Goal: Task Accomplishment & Management: Manage account settings

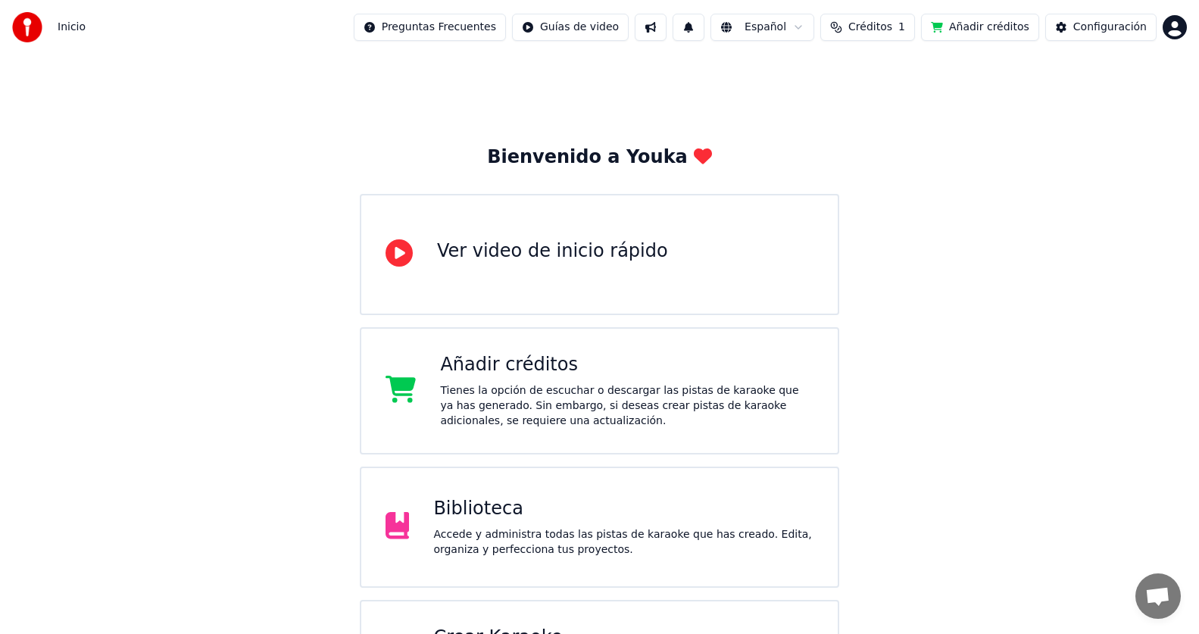
click at [525, 525] on div "Biblioteca Accede y administra todas las pistas de karaoke que has creado. Edit…" at bounding box center [623, 527] width 380 height 61
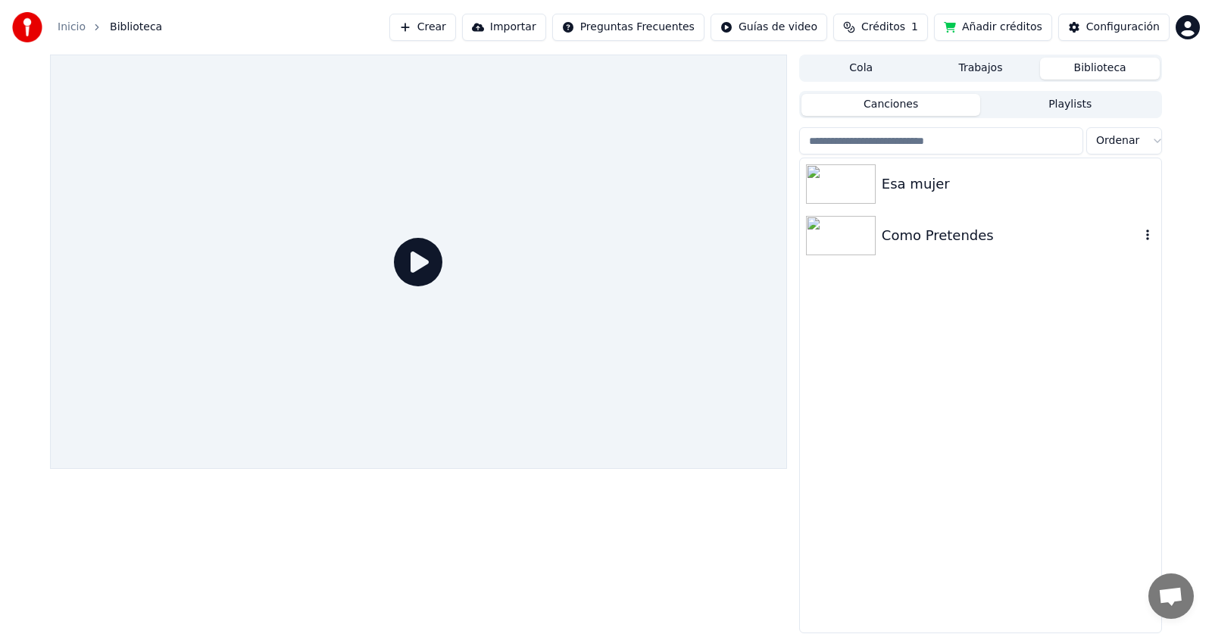
click at [898, 245] on div "Como Pretendes" at bounding box center [1011, 235] width 258 height 21
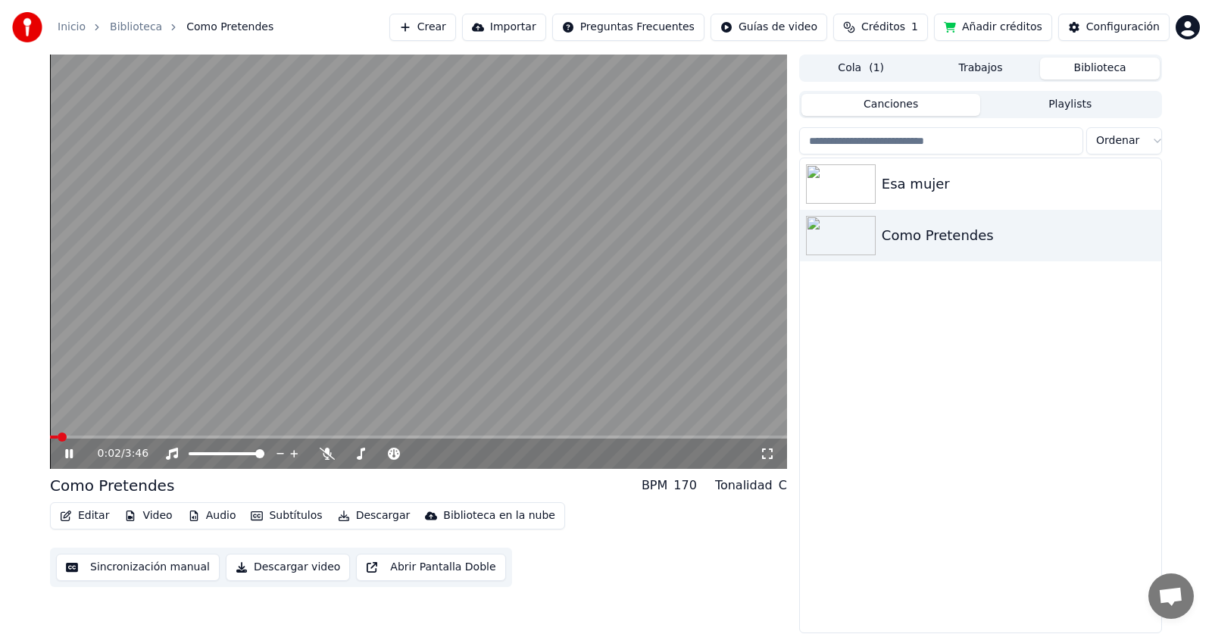
click at [212, 515] on button "Audio" at bounding box center [212, 515] width 61 height 21
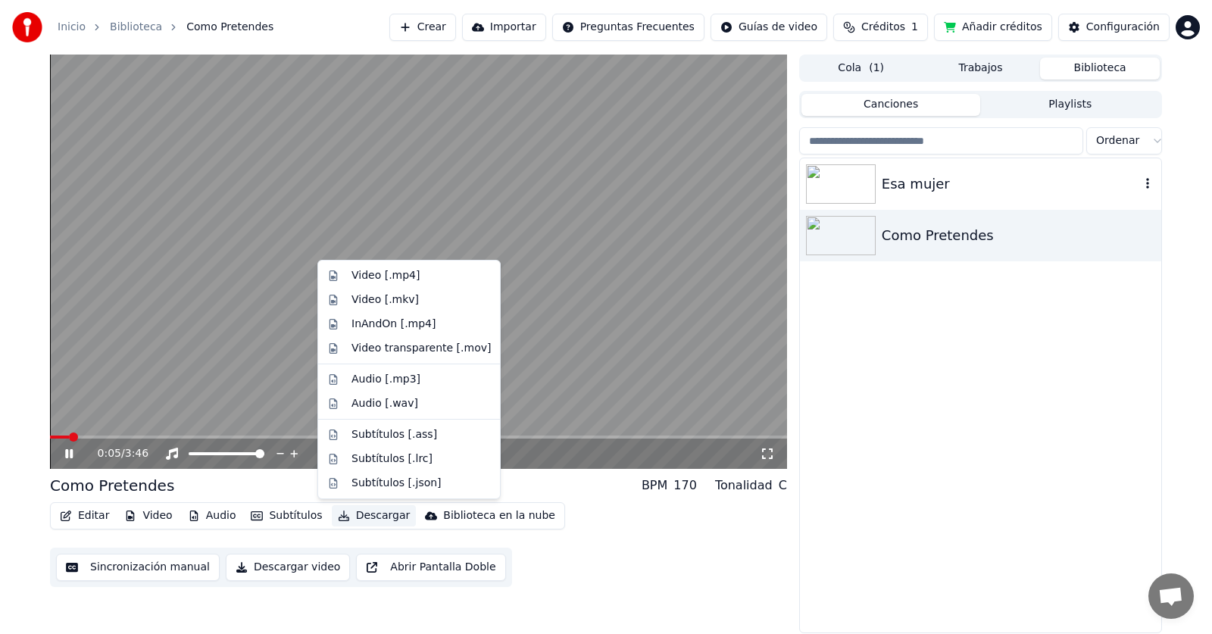
click at [886, 184] on div "Esa mujer" at bounding box center [1011, 183] width 258 height 21
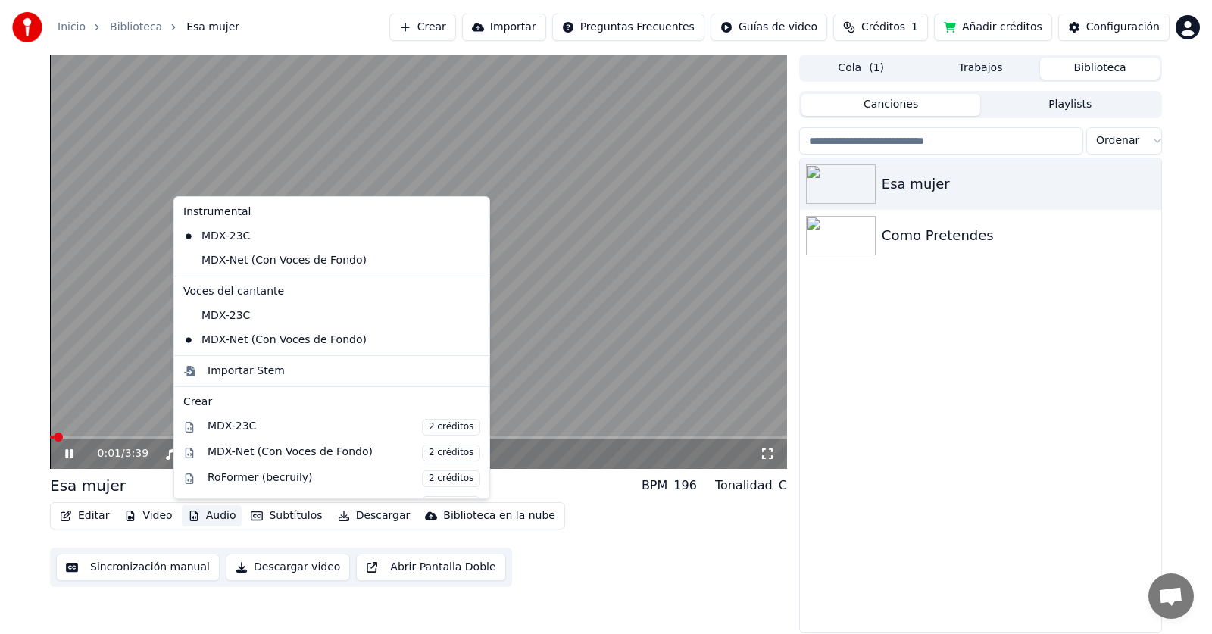
click at [211, 523] on button "Audio" at bounding box center [212, 515] width 61 height 21
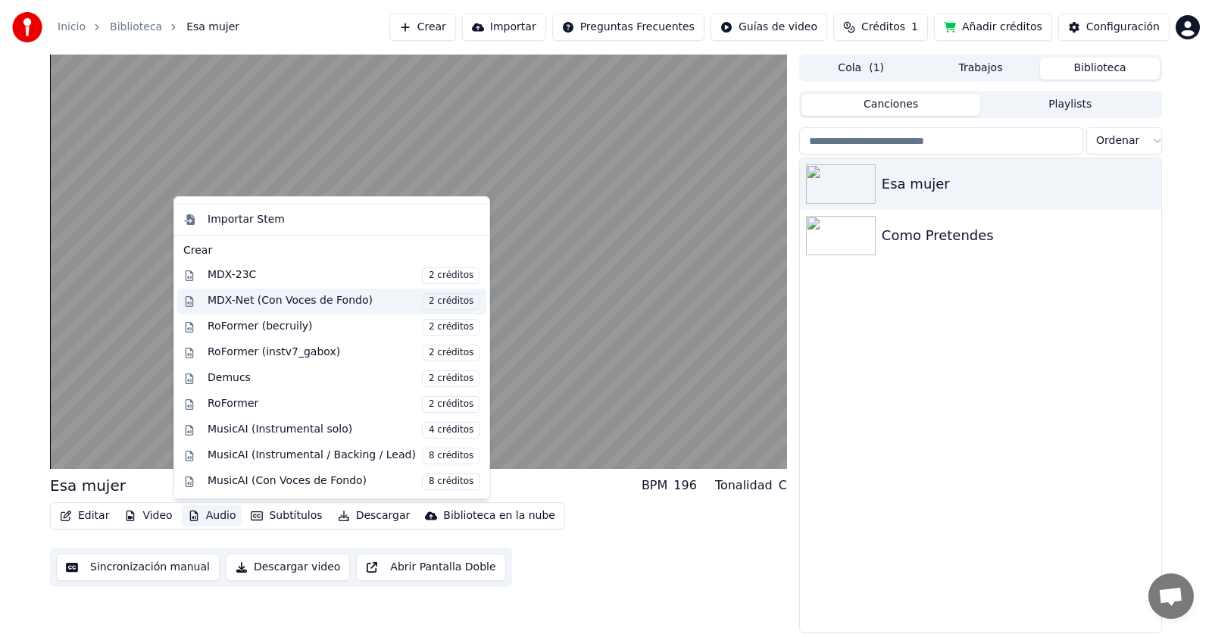
scroll to position [202, 0]
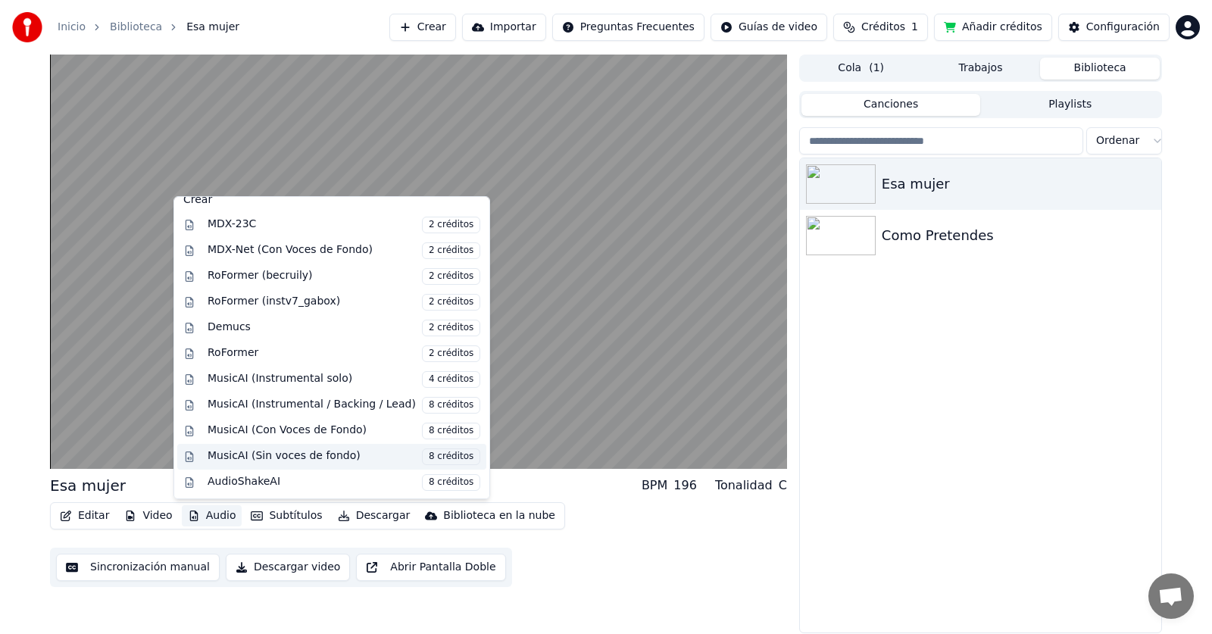
click at [331, 458] on div "MusicAI (Sin voces de fondo) 8 créditos" at bounding box center [344, 456] width 273 height 17
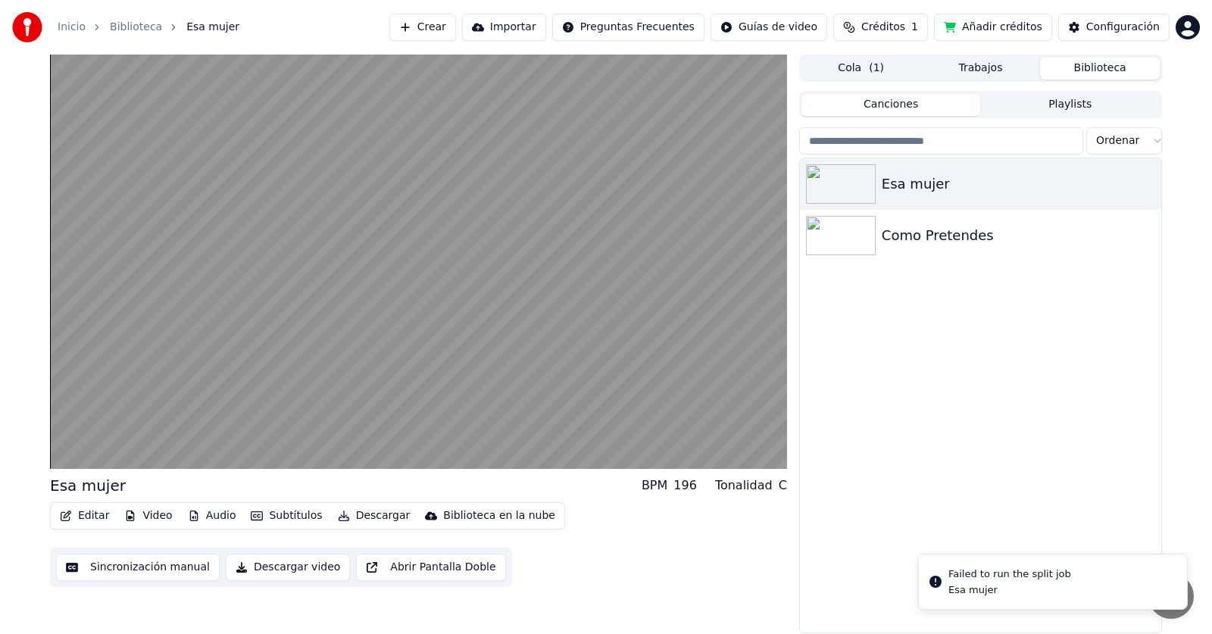
click at [1061, 489] on div "Esa mujer Como Pretendes" at bounding box center [980, 395] width 361 height 474
click at [856, 239] on img at bounding box center [841, 235] width 70 height 39
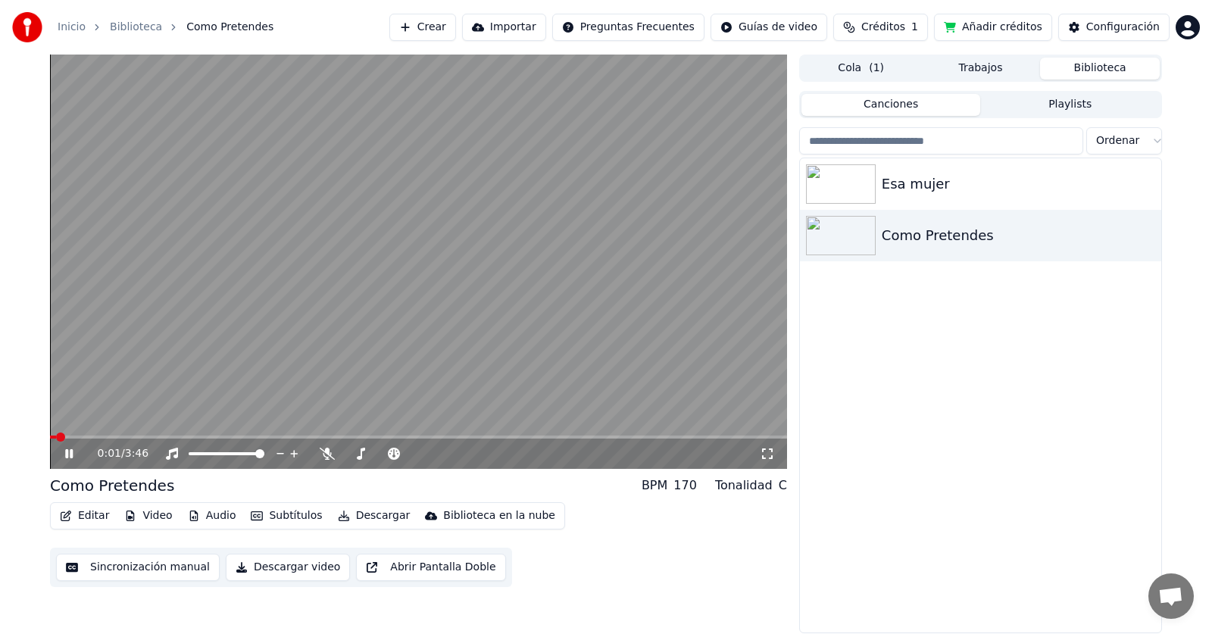
click at [204, 515] on button "Audio" at bounding box center [212, 515] width 61 height 21
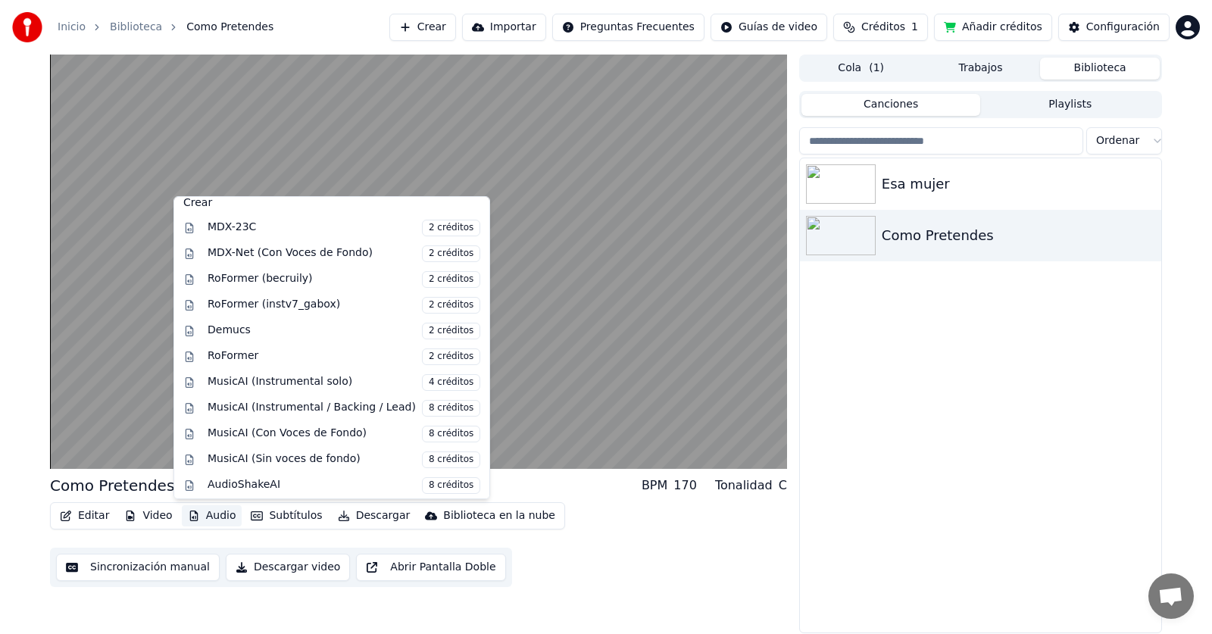
scroll to position [154, 0]
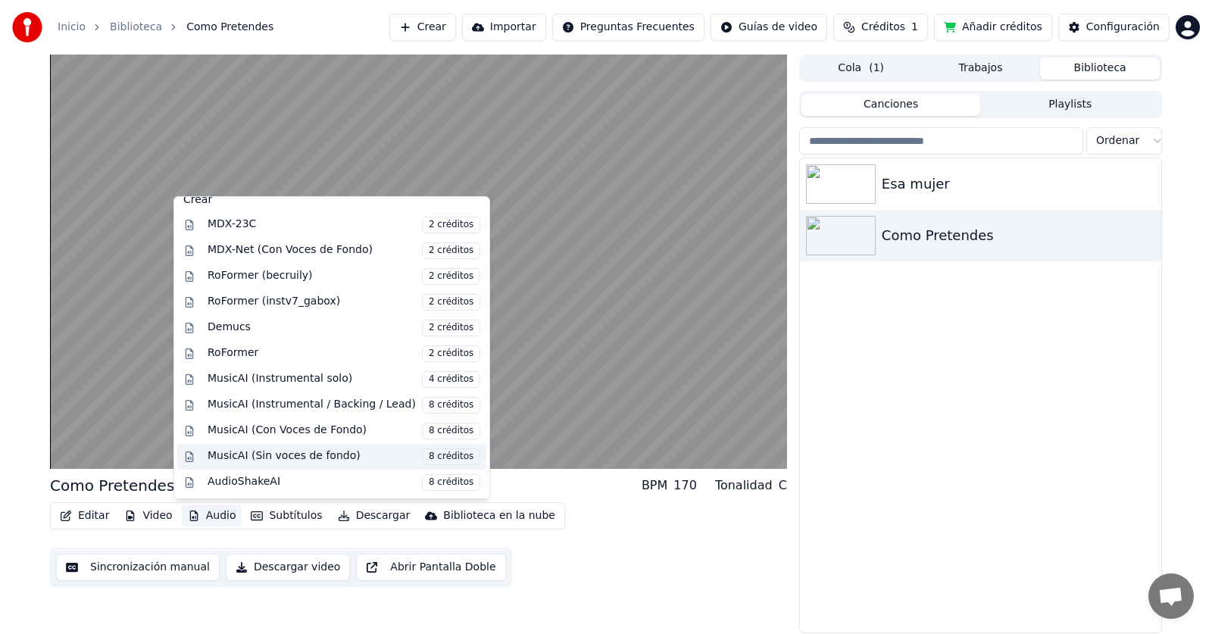
click at [422, 455] on span "8 créditos" at bounding box center [451, 456] width 58 height 17
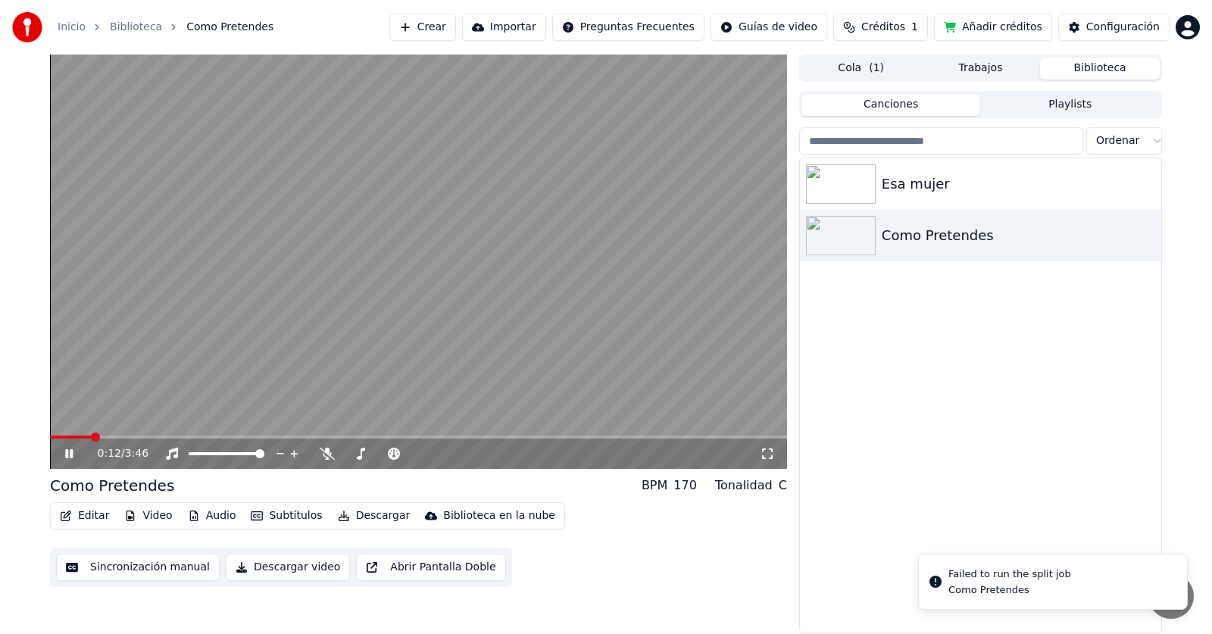
click at [943, 462] on div "Esa mujer Como Pretendes" at bounding box center [980, 395] width 361 height 474
click at [863, 488] on div "Esa mujer Como Pretendes" at bounding box center [980, 395] width 361 height 474
click at [213, 517] on button "Audio" at bounding box center [212, 515] width 61 height 21
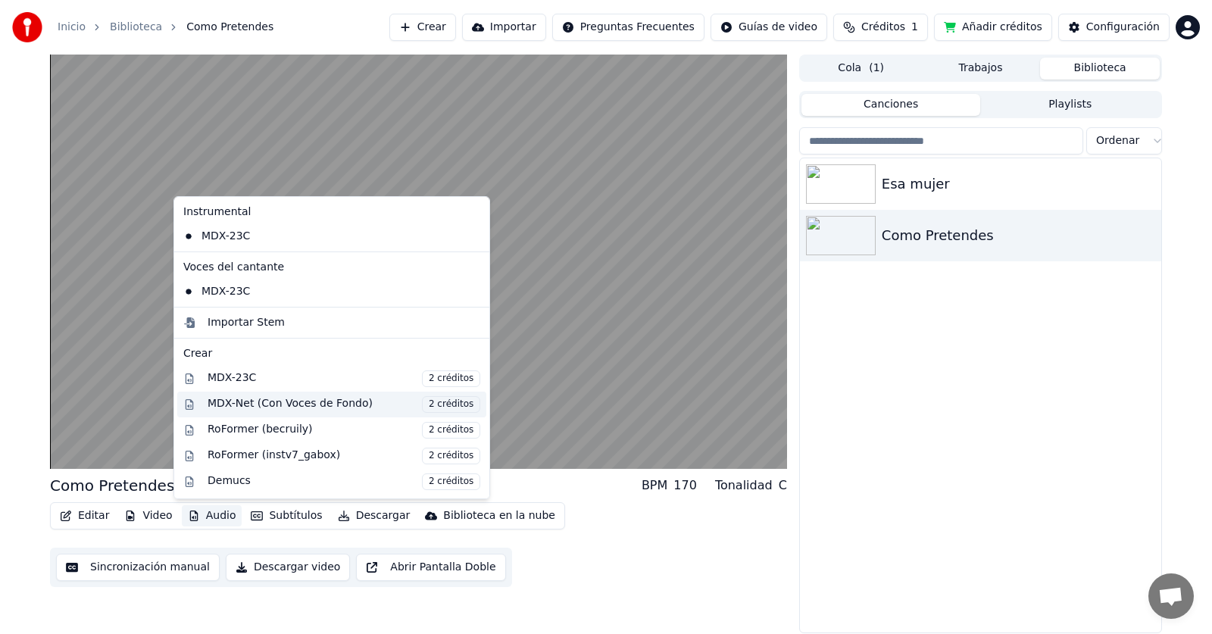
click at [274, 396] on div "MDX-Net (Con Voces de Fondo) 2 créditos" at bounding box center [344, 404] width 273 height 17
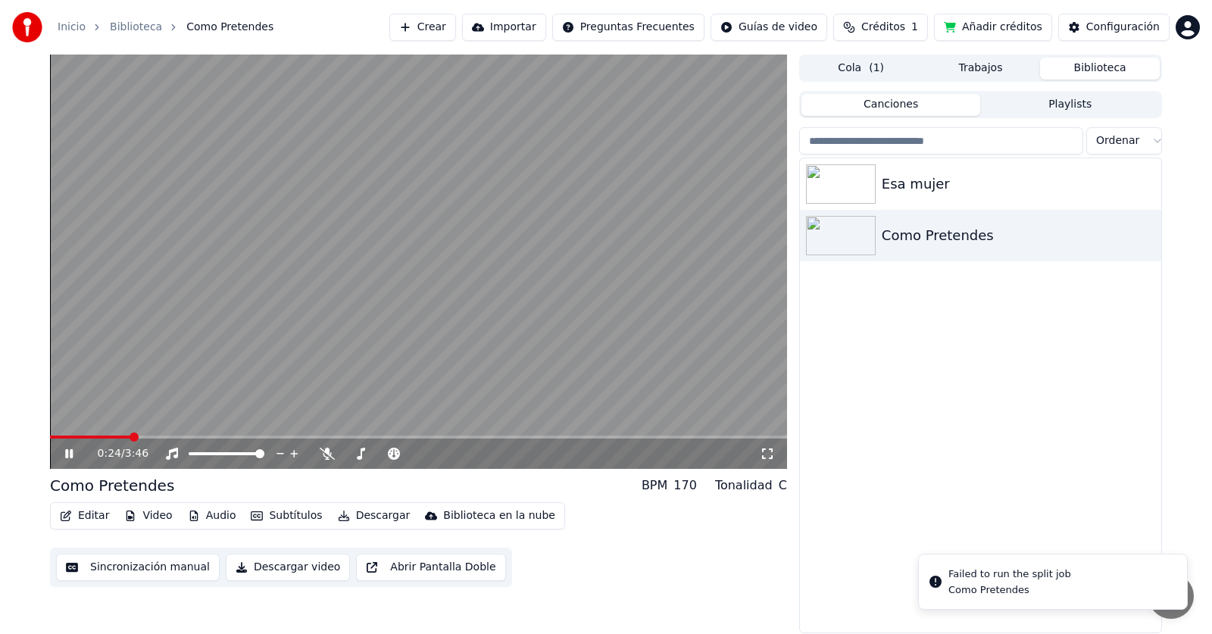
click at [1001, 589] on div "Como Pretendes" at bounding box center [1009, 590] width 123 height 14
click at [933, 589] on icon "Notifications alt+T" at bounding box center [935, 581] width 15 height 15
click at [935, 583] on icon "Notifications alt+T" at bounding box center [936, 582] width 12 height 12
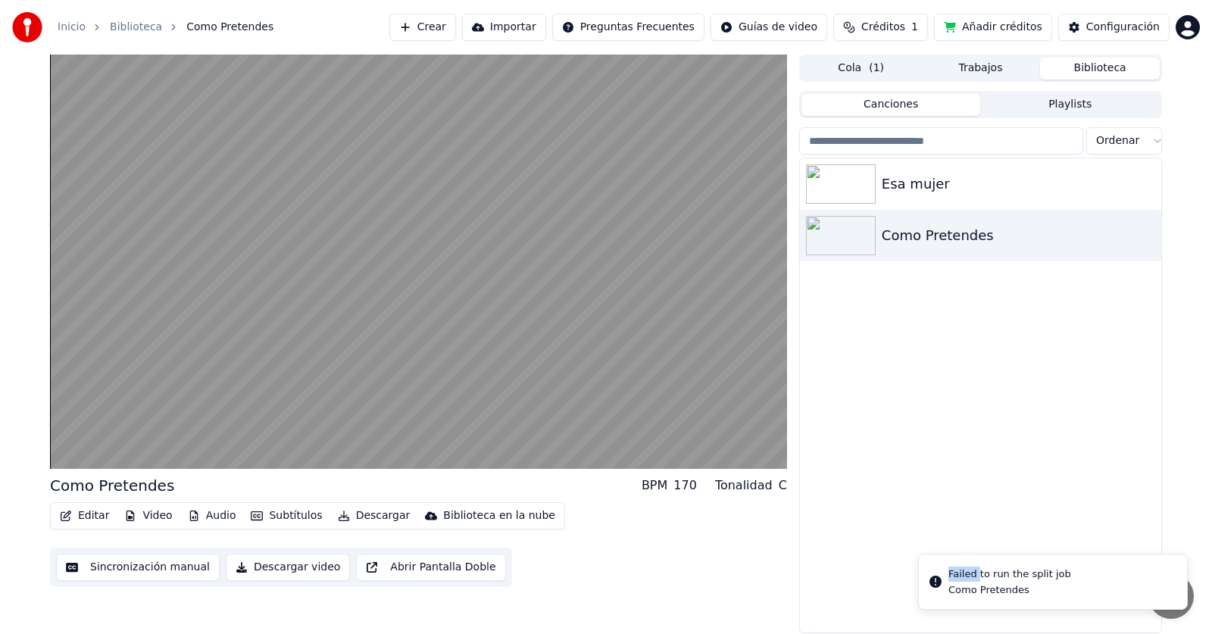
click at [935, 583] on icon "Notifications alt+T" at bounding box center [936, 582] width 12 height 12
click at [855, 539] on div "Esa mujer Como Pretendes" at bounding box center [980, 395] width 361 height 474
click at [585, 569] on div "Editar Video Audio Subtítulos Descargar Biblioteca en la nube Sincronización ma…" at bounding box center [418, 544] width 737 height 85
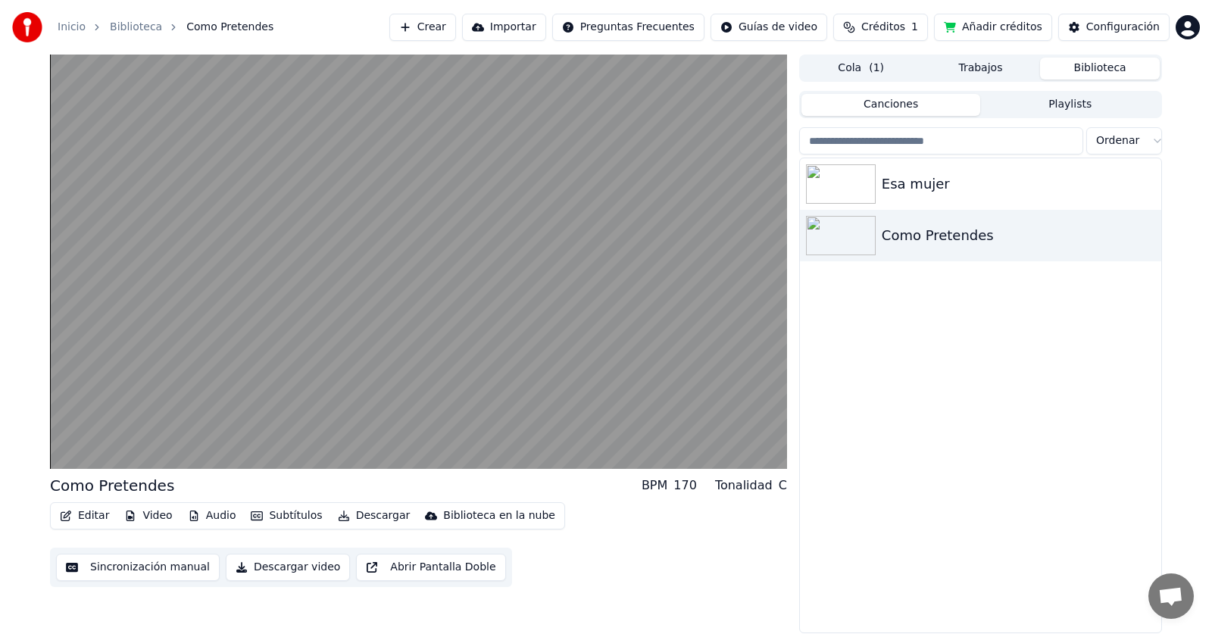
click at [1077, 440] on div "Esa mujer Como Pretendes" at bounding box center [980, 395] width 361 height 474
click at [1120, 75] on button "Biblioteca" at bounding box center [1100, 69] width 120 height 22
click at [1072, 71] on button "Biblioteca" at bounding box center [1100, 69] width 120 height 22
click at [987, 68] on button "Trabajos" at bounding box center [981, 69] width 120 height 22
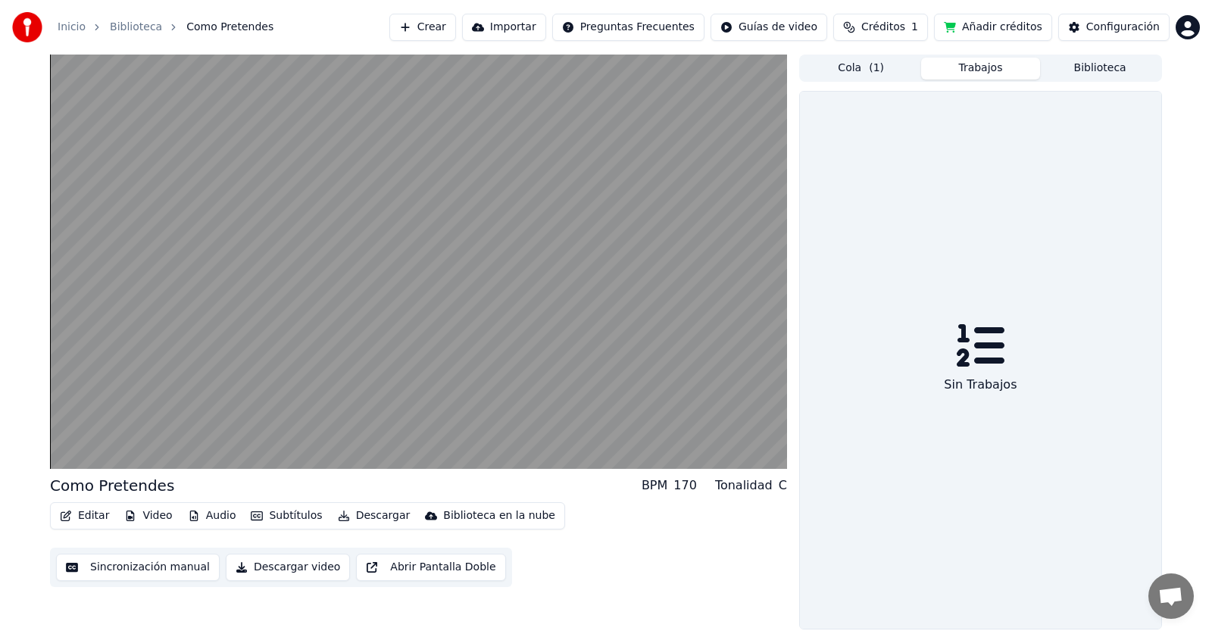
click at [863, 70] on button "Cola ( 1 )" at bounding box center [862, 69] width 120 height 22
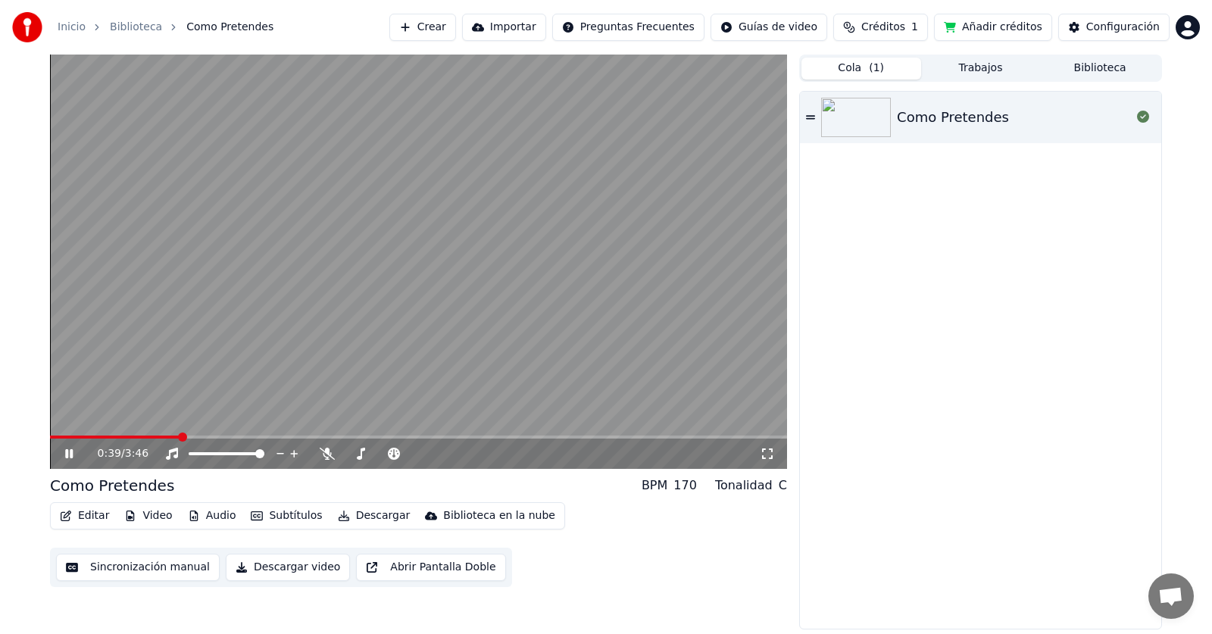
click at [67, 452] on icon at bounding box center [69, 453] width 8 height 9
click at [898, 367] on div "Como Pretendes" at bounding box center [980, 360] width 361 height 537
click at [331, 17] on div "Inicio Biblioteca Como Pretendes Crear Importar Preguntas Frecuentes Guías de v…" at bounding box center [606, 27] width 1212 height 55
click at [991, 206] on div "Como Pretendes" at bounding box center [980, 360] width 361 height 537
click at [1189, 35] on html "Inicio Biblioteca Como Pretendes Crear Importar Preguntas Frecuentes Guías de v…" at bounding box center [606, 317] width 1212 height 634
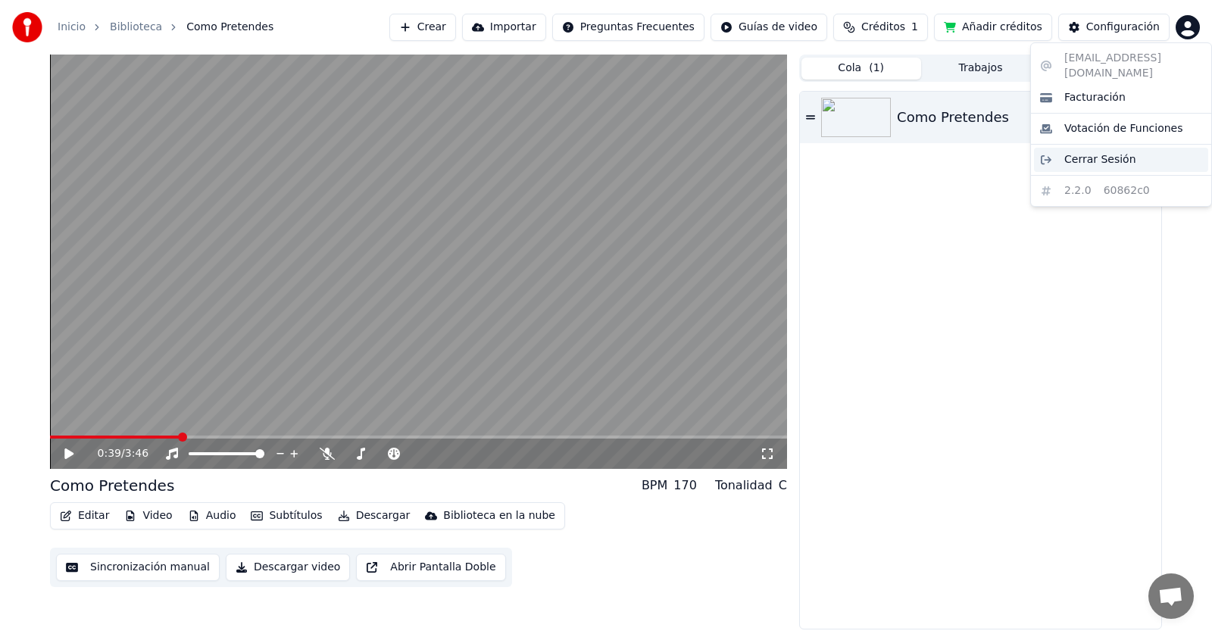
click at [1110, 152] on span "Cerrar Sesión" at bounding box center [1100, 159] width 72 height 15
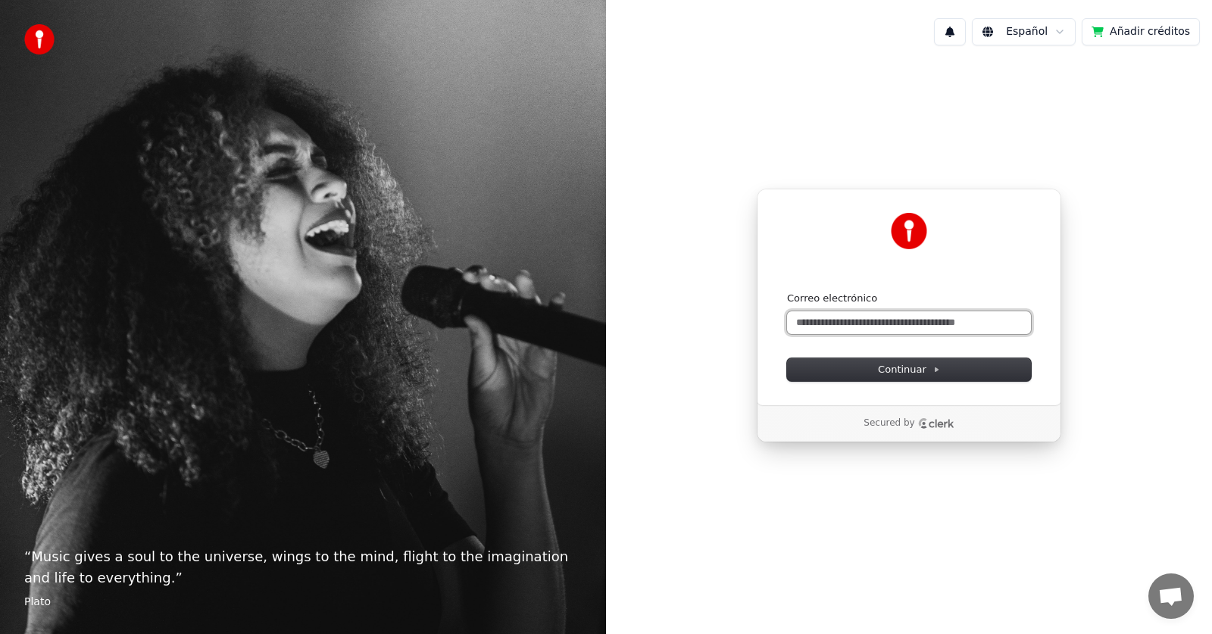
click at [951, 317] on input "Correo electrónico" at bounding box center [909, 322] width 244 height 23
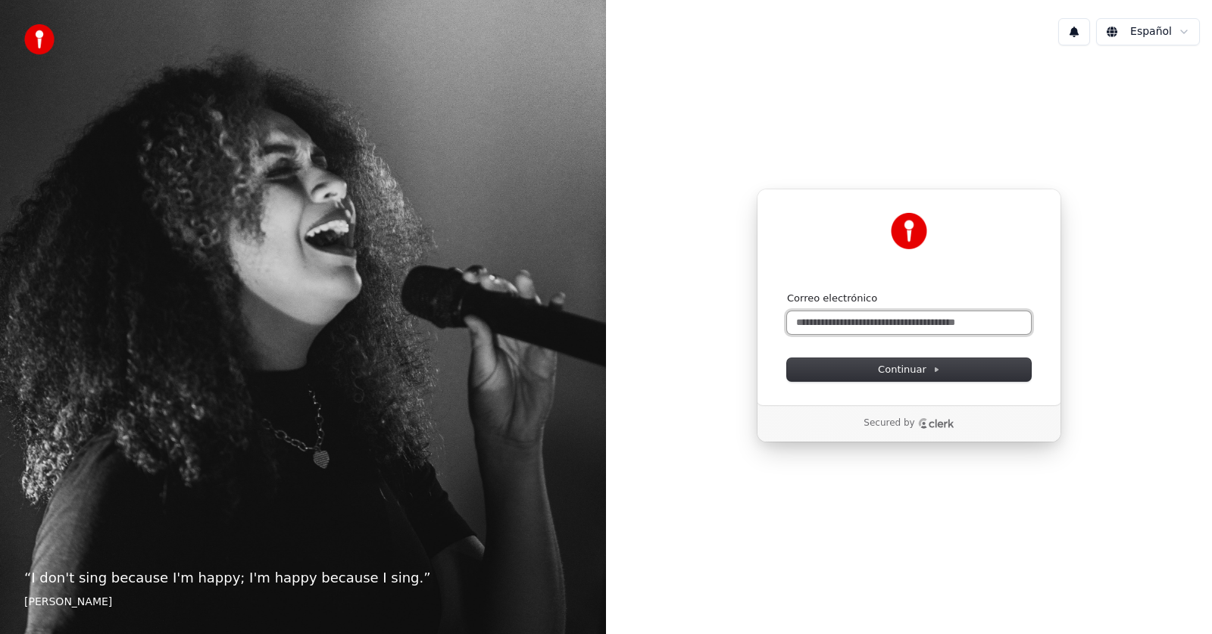
click at [954, 324] on input "Correo electrónico" at bounding box center [909, 322] width 244 height 23
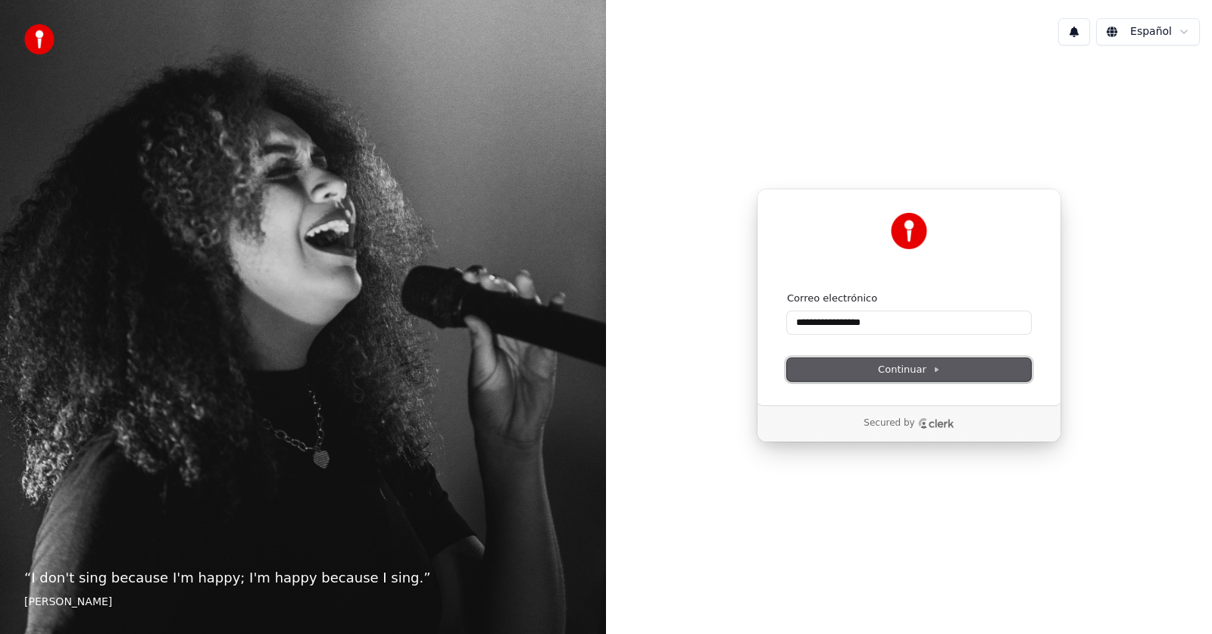
click at [883, 367] on span "Continuar" at bounding box center [909, 370] width 62 height 14
type input "**********"
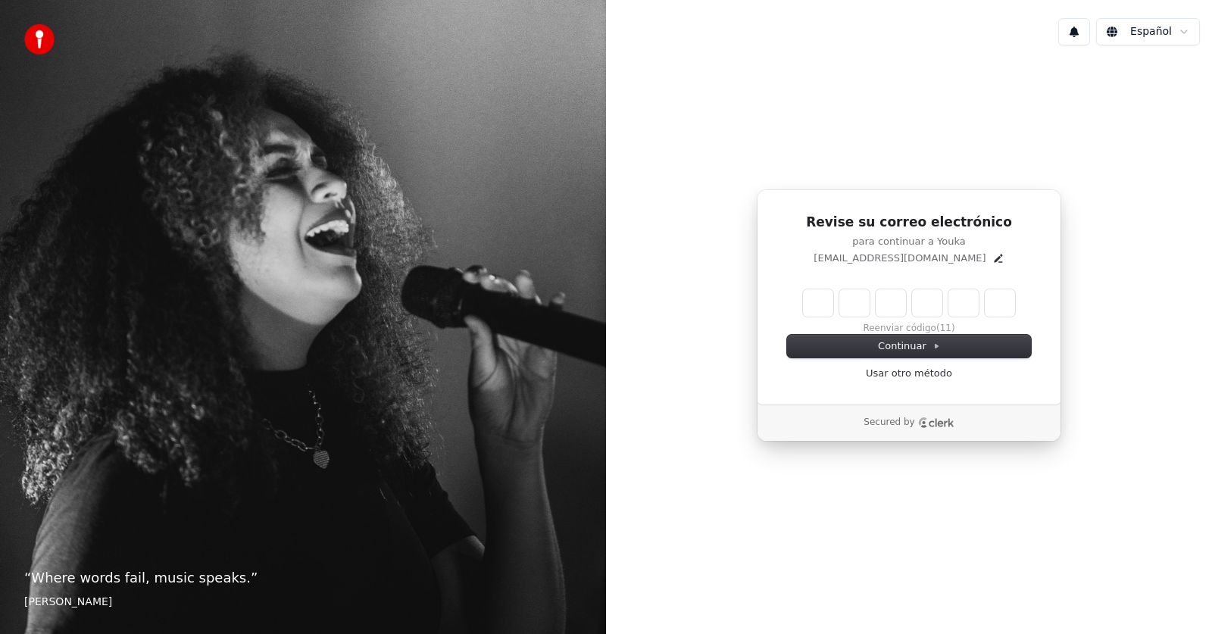
click at [814, 301] on input "Enter verification code" at bounding box center [909, 302] width 212 height 27
type input "******"
